Goal: Find specific page/section: Find specific page/section

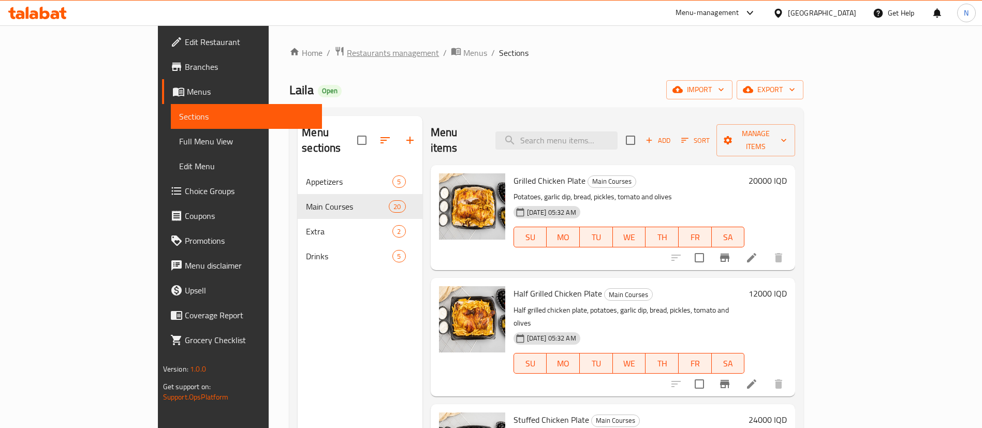
scroll to position [1860, 0]
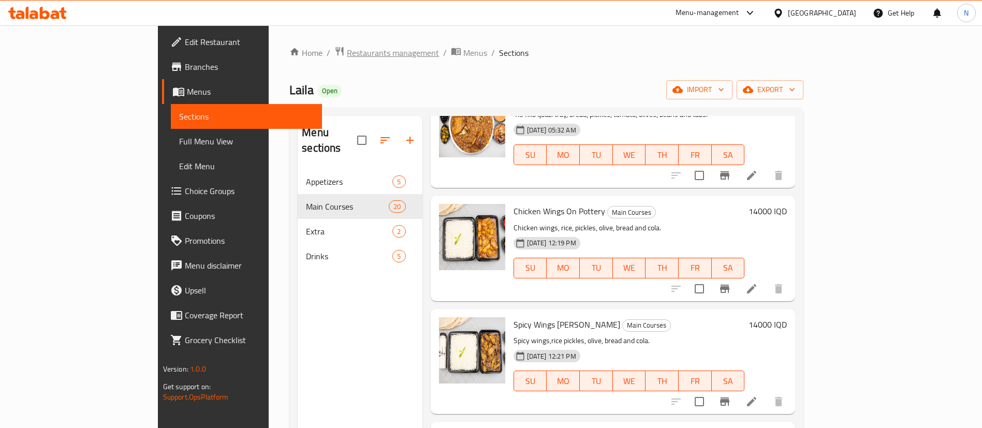
click at [347, 53] on span "Restaurants management" at bounding box center [393, 53] width 92 height 12
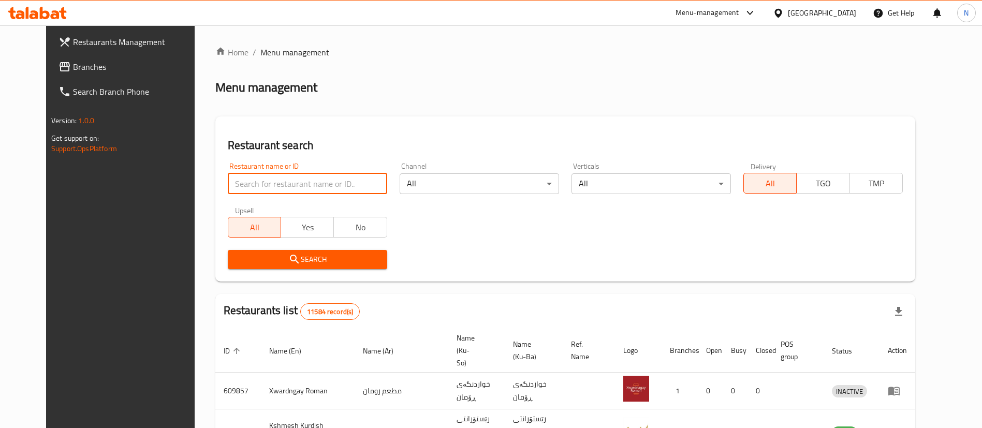
click at [272, 180] on input "search" at bounding box center [307, 183] width 159 height 21
type input "malak al"
click button "Search" at bounding box center [307, 259] width 159 height 19
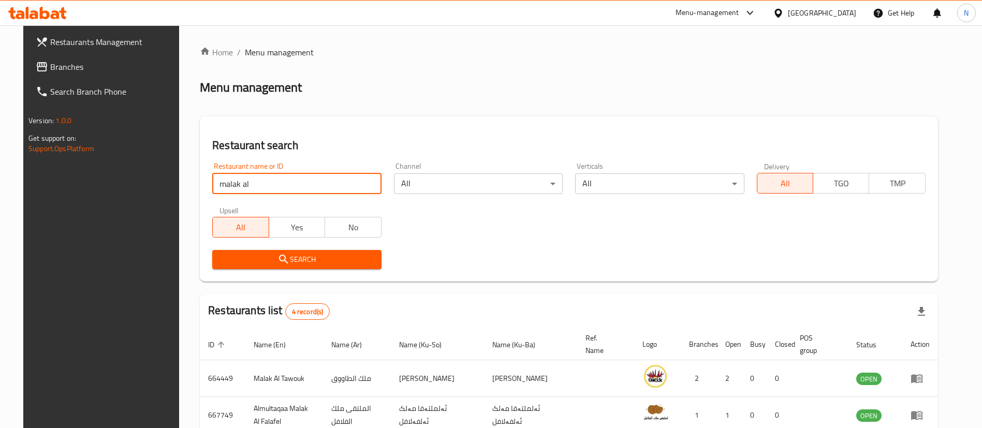
click at [750, 21] on div "Menu-management" at bounding box center [715, 13] width 97 height 25
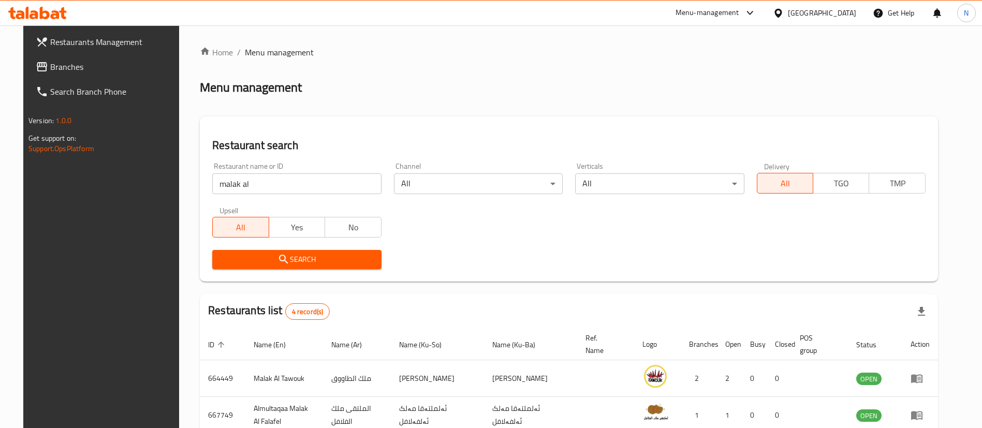
click at [739, 8] on div "Menu-management" at bounding box center [708, 13] width 64 height 12
click at [716, 71] on div "Agent Campaigns Center" at bounding box center [705, 69] width 78 height 11
